Goal: Download file/media

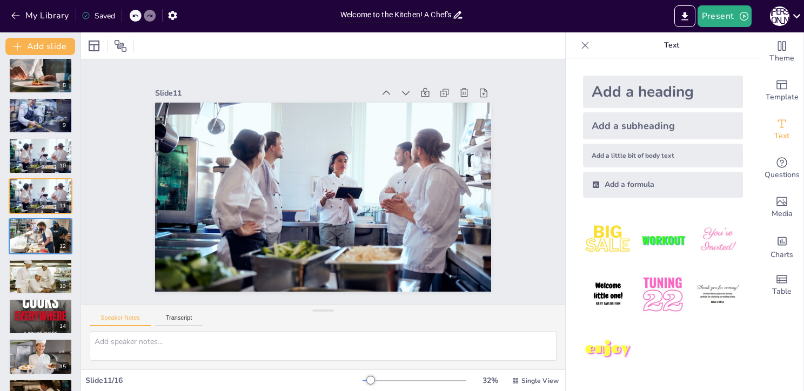
scroll to position [320, 0]
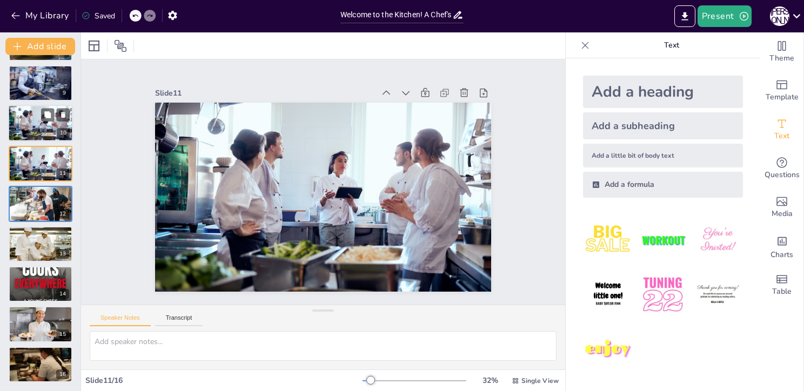
drag, startPoint x: 52, startPoint y: 121, endPoint x: 44, endPoint y: 113, distance: 11.1
click at [44, 114] on div at bounding box center [40, 124] width 65 height 42
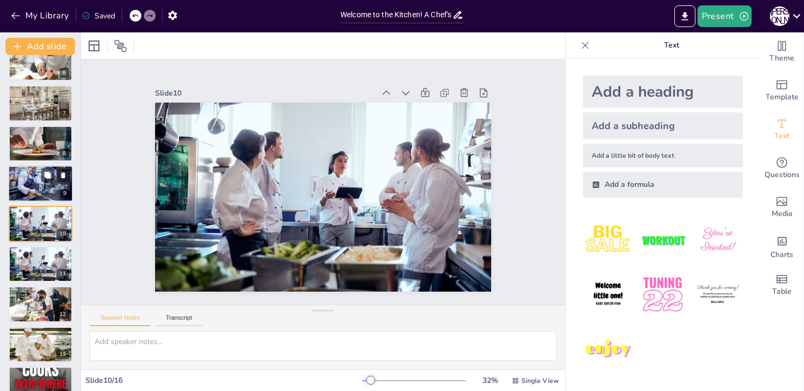
click at [26, 185] on div at bounding box center [40, 183] width 65 height 37
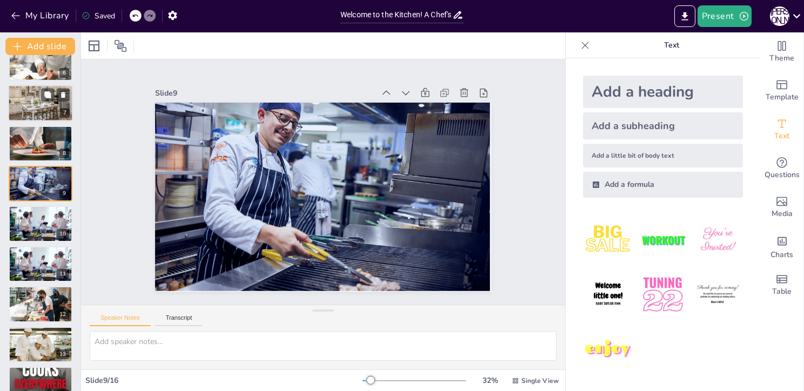
scroll to position [179, 0]
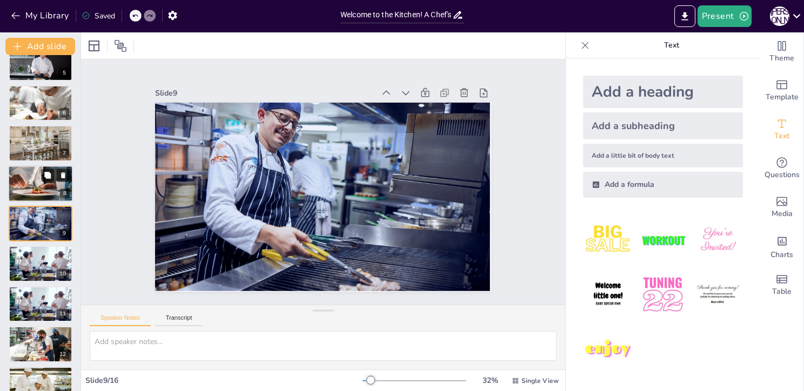
click at [32, 180] on div at bounding box center [40, 184] width 65 height 42
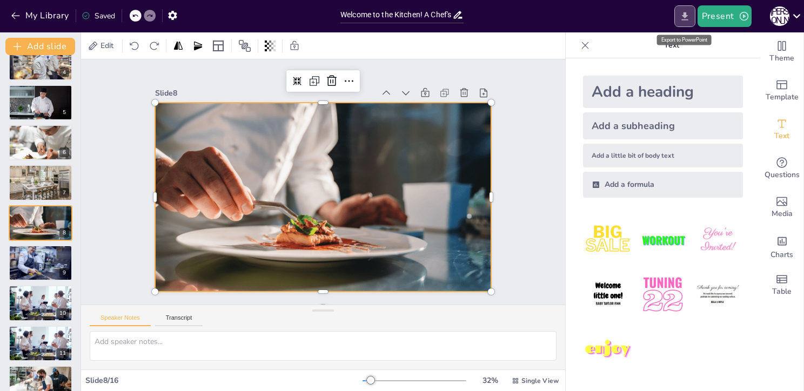
click at [687, 18] on icon "Export to PowerPoint" at bounding box center [684, 16] width 11 height 11
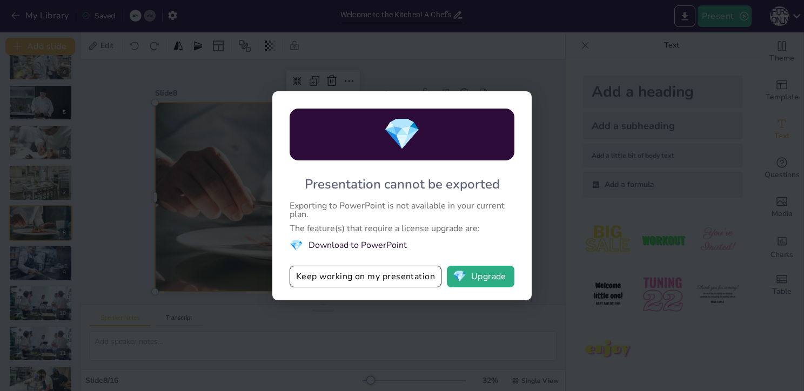
click at [385, 246] on li "💎 Download to PowerPoint" at bounding box center [401, 245] width 225 height 15
click at [408, 280] on button "Keep working on my presentation" at bounding box center [365, 277] width 152 height 22
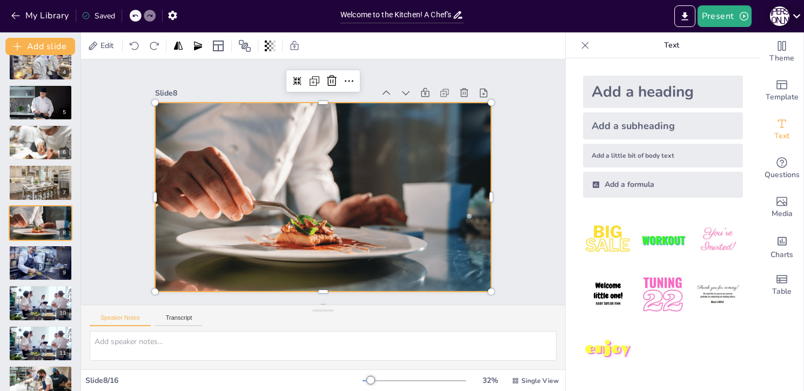
click at [793, 15] on icon at bounding box center [797, 16] width 8 height 4
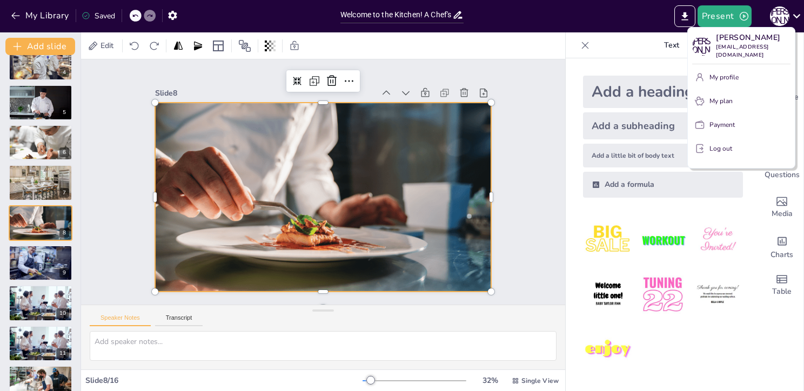
click at [686, 13] on div at bounding box center [402, 195] width 804 height 391
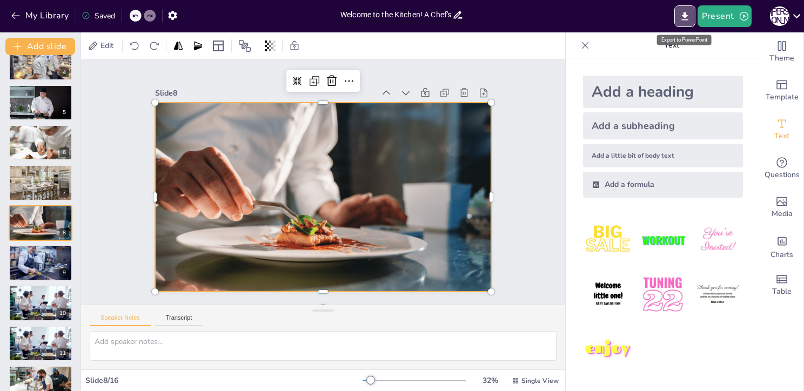
click at [686, 13] on icon "Export to PowerPoint" at bounding box center [684, 16] width 6 height 8
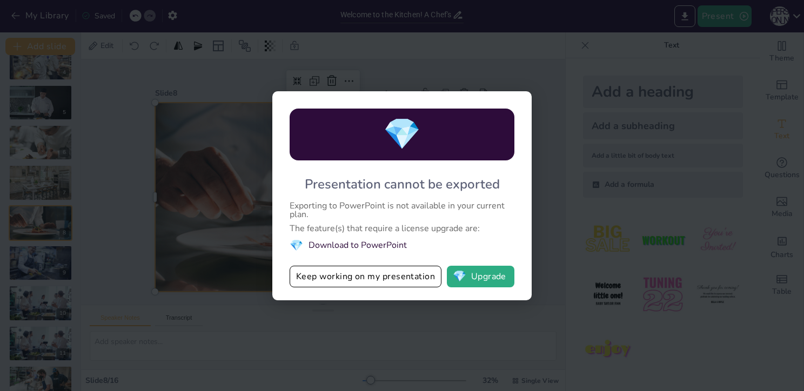
click at [374, 250] on li "💎 Download to PowerPoint" at bounding box center [401, 245] width 225 height 15
click at [375, 245] on li "💎 Download to PowerPoint" at bounding box center [401, 245] width 225 height 15
click at [338, 270] on button "Keep working on my presentation" at bounding box center [365, 277] width 152 height 22
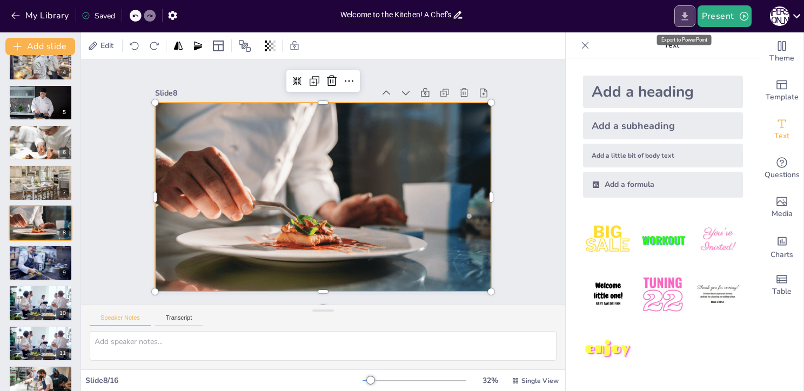
click at [685, 15] on icon "Export to PowerPoint" at bounding box center [684, 16] width 6 height 8
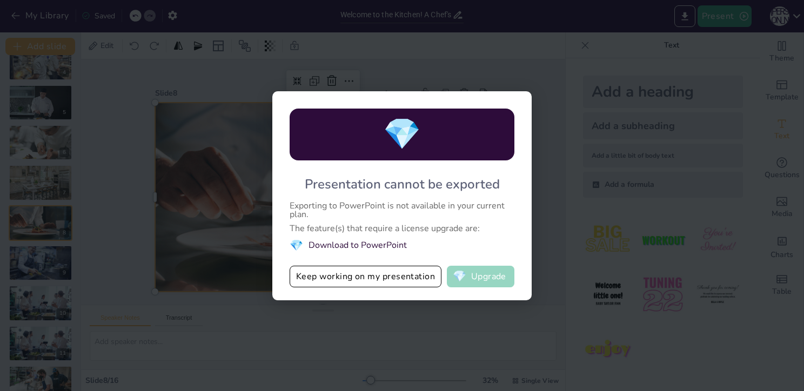
click at [484, 272] on button "💎 Upgrade" at bounding box center [481, 277] width 68 height 22
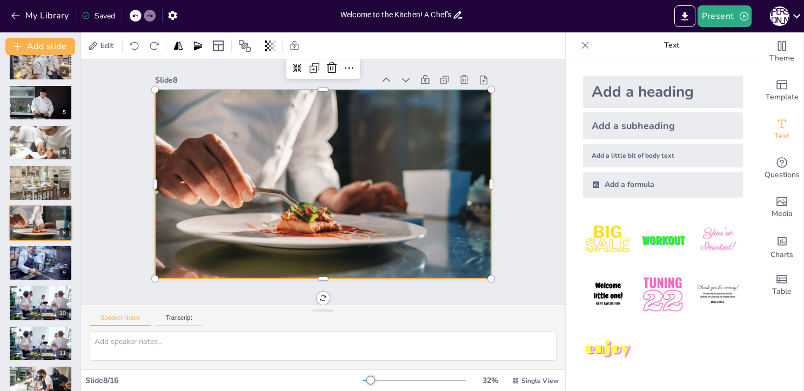
scroll to position [17, 0]
click at [684, 15] on icon "Export to PowerPoint" at bounding box center [684, 16] width 6 height 8
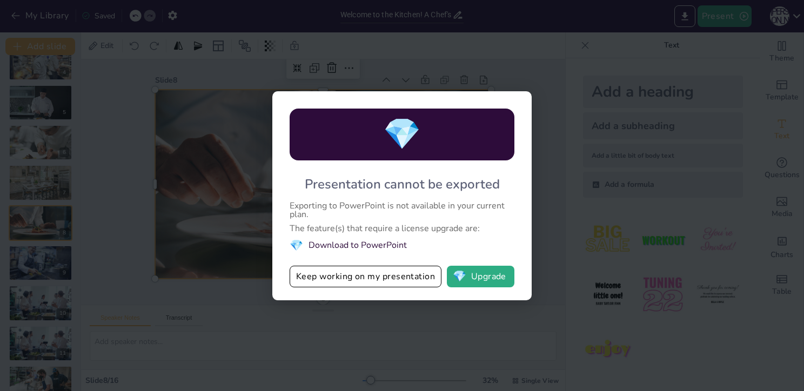
click at [356, 245] on li "💎 Download to PowerPoint" at bounding box center [401, 245] width 225 height 15
click at [363, 279] on button "Keep working on my presentation" at bounding box center [365, 277] width 152 height 22
